Goal: Information Seeking & Learning: Learn about a topic

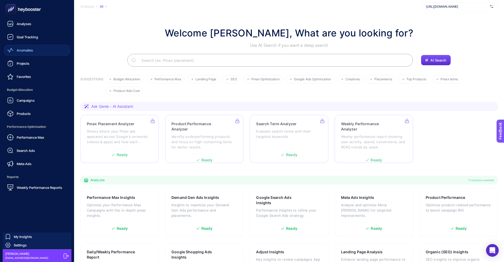
click at [35, 47] on link "Anomalies" at bounding box center [37, 50] width 66 height 11
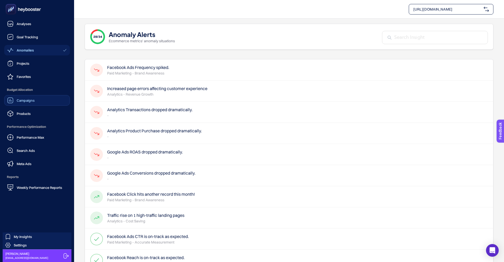
click at [34, 103] on div "Campaigns" at bounding box center [21, 100] width 28 height 6
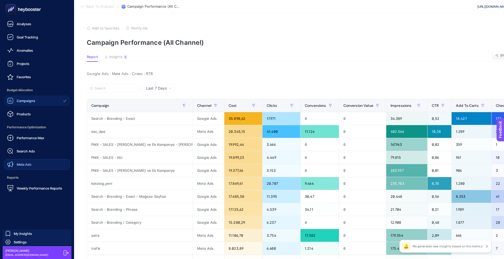
click at [30, 168] on link "Meta Ads" at bounding box center [37, 164] width 66 height 11
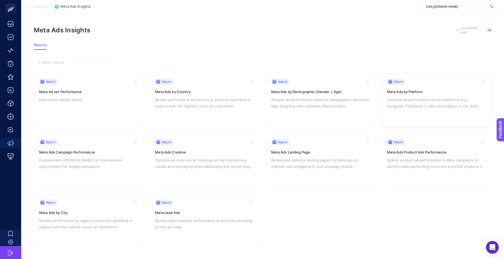
click at [416, 92] on h3 "Meta Ads by Platform" at bounding box center [436, 91] width 99 height 5
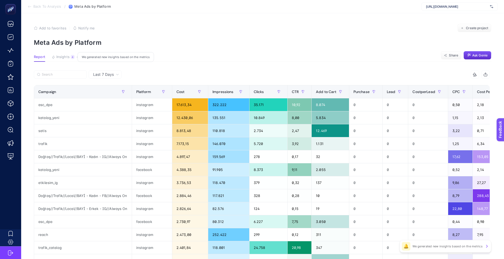
click at [67, 57] on span "Insights" at bounding box center [62, 57] width 13 height 4
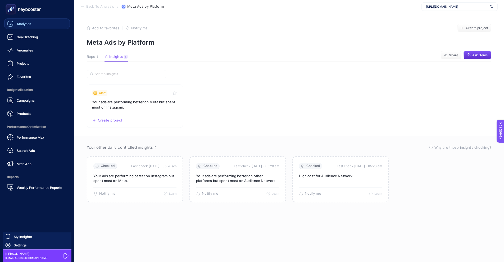
click at [25, 26] on div "Analyses" at bounding box center [19, 24] width 24 height 6
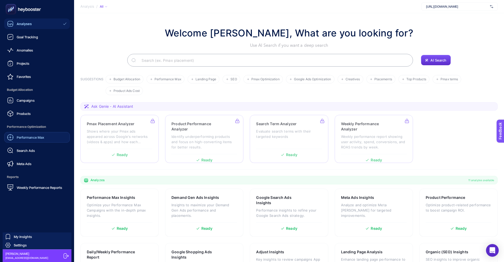
click at [38, 139] on span "Performance Max" at bounding box center [31, 137] width 28 height 4
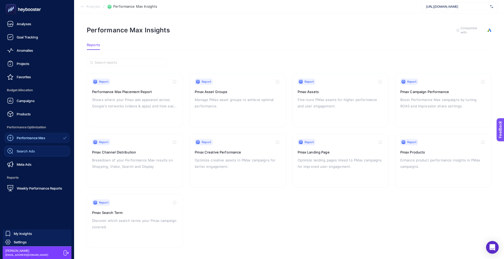
click at [37, 149] on link "Search Ads" at bounding box center [37, 151] width 66 height 11
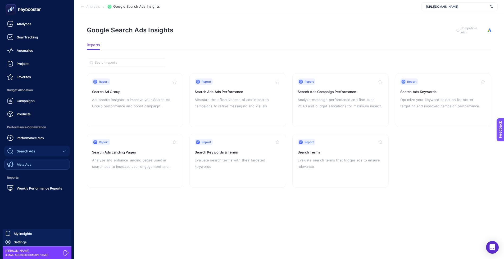
click at [44, 161] on link "Meta Ads" at bounding box center [37, 164] width 66 height 11
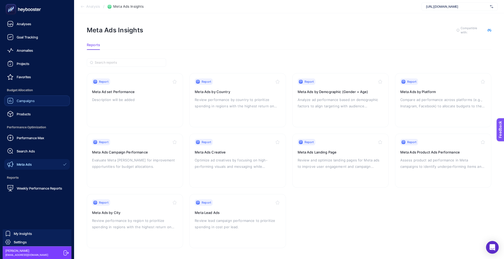
click at [27, 100] on span "Campaigns" at bounding box center [26, 100] width 18 height 4
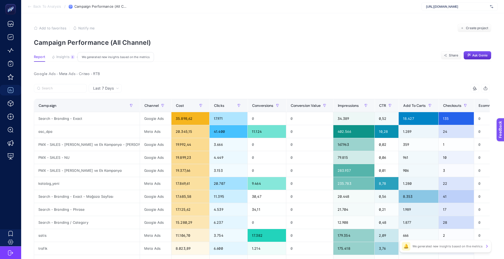
click at [64, 58] on span "Insights" at bounding box center [62, 57] width 13 height 4
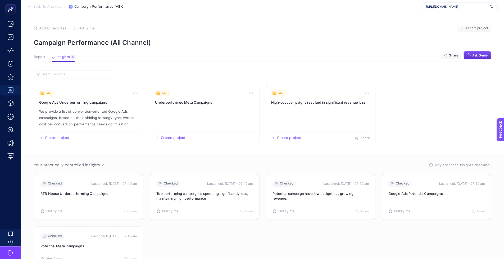
click at [313, 108] on link "Alert High-cost campaigns resulted in significant revenue loss Create project S…" at bounding box center [321, 115] width 110 height 60
